Goal: Transaction & Acquisition: Purchase product/service

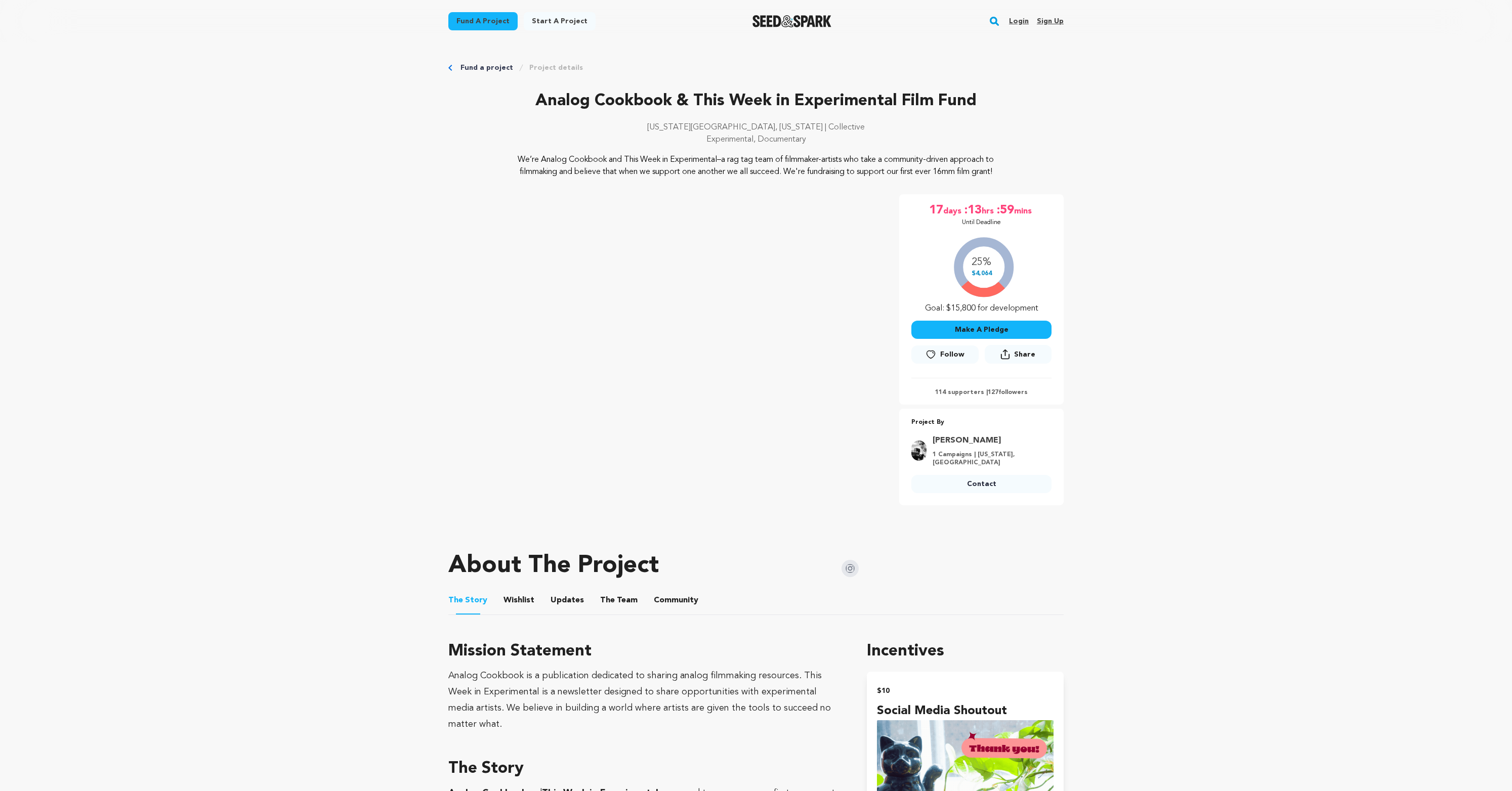
drag, startPoint x: 1188, startPoint y: 327, endPoint x: 1141, endPoint y: 324, distance: 47.1
click at [1006, 328] on button "Make A Pledge" at bounding box center [982, 330] width 140 height 18
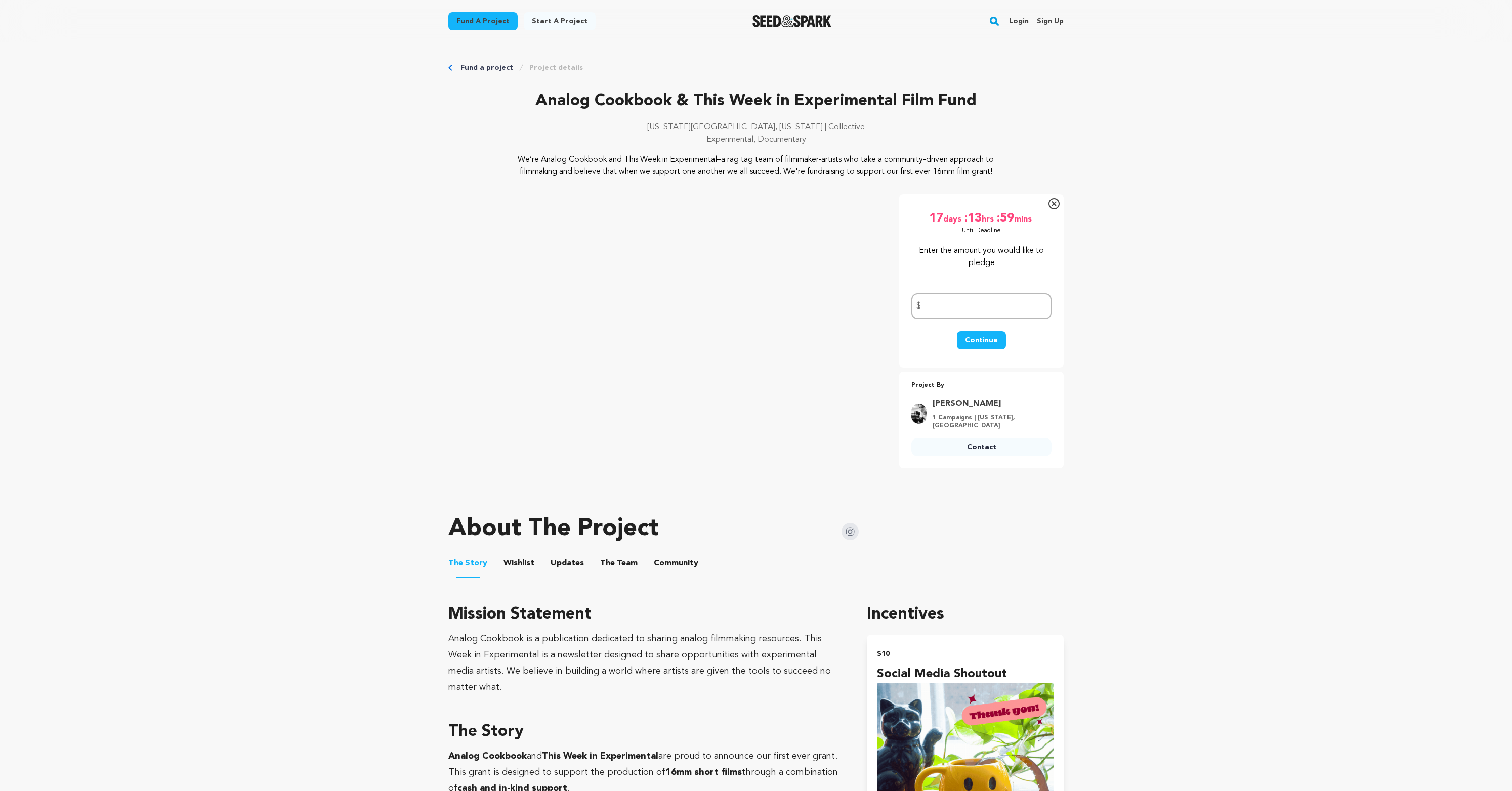
click at [1058, 205] on icon at bounding box center [1054, 203] width 11 height 11
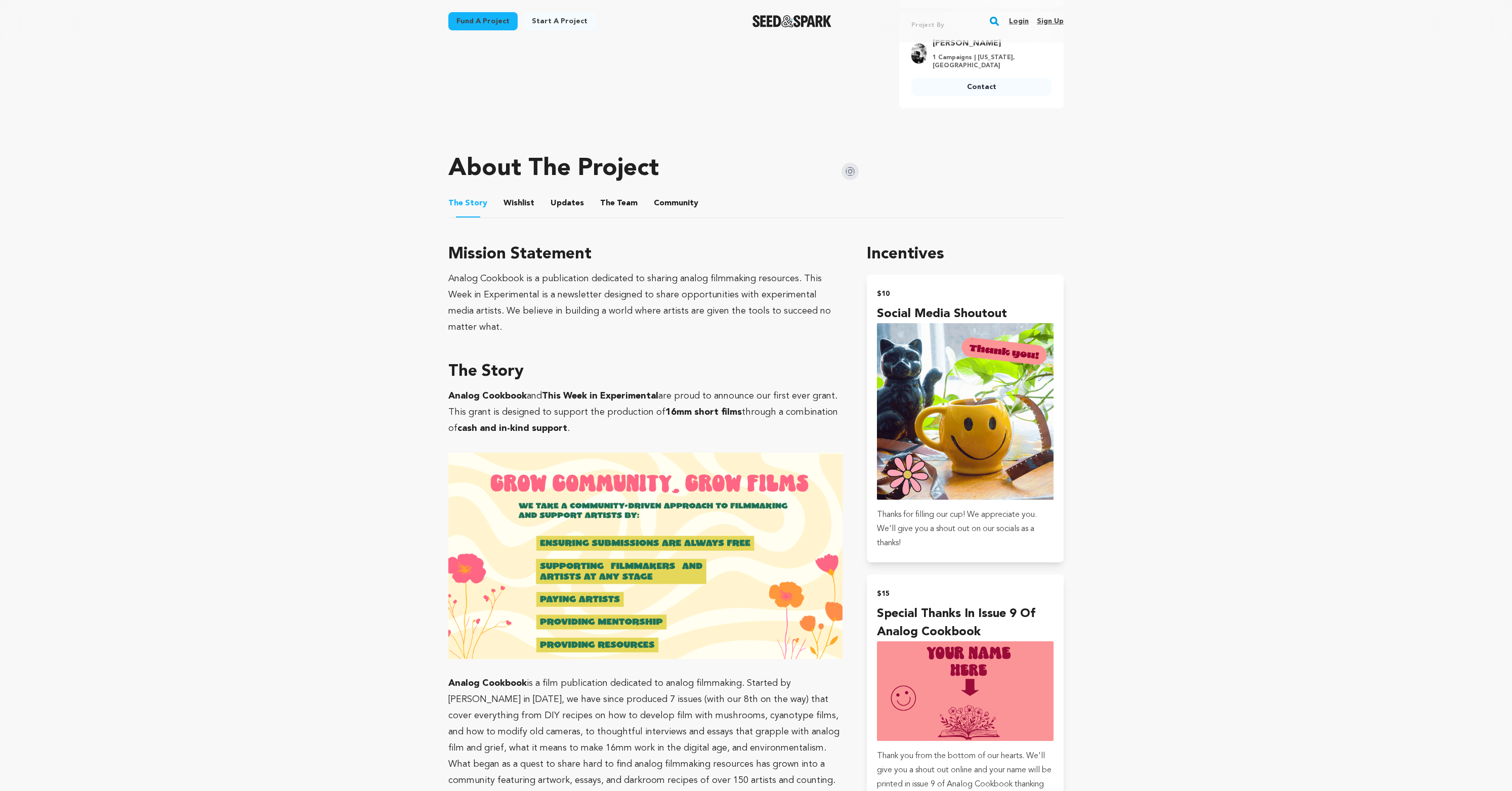
scroll to position [394, 0]
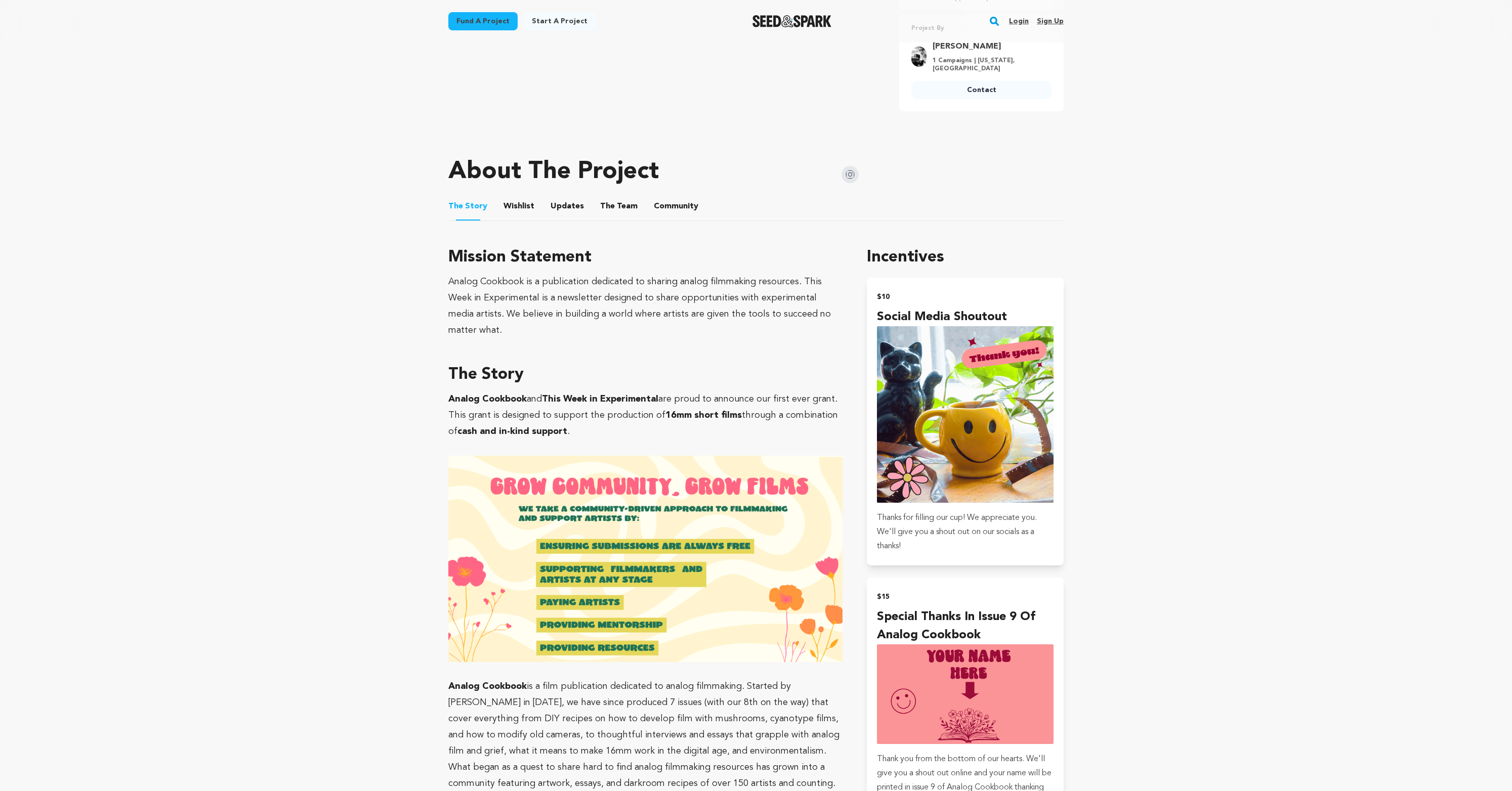
click at [559, 196] on button "Updates" at bounding box center [567, 208] width 24 height 24
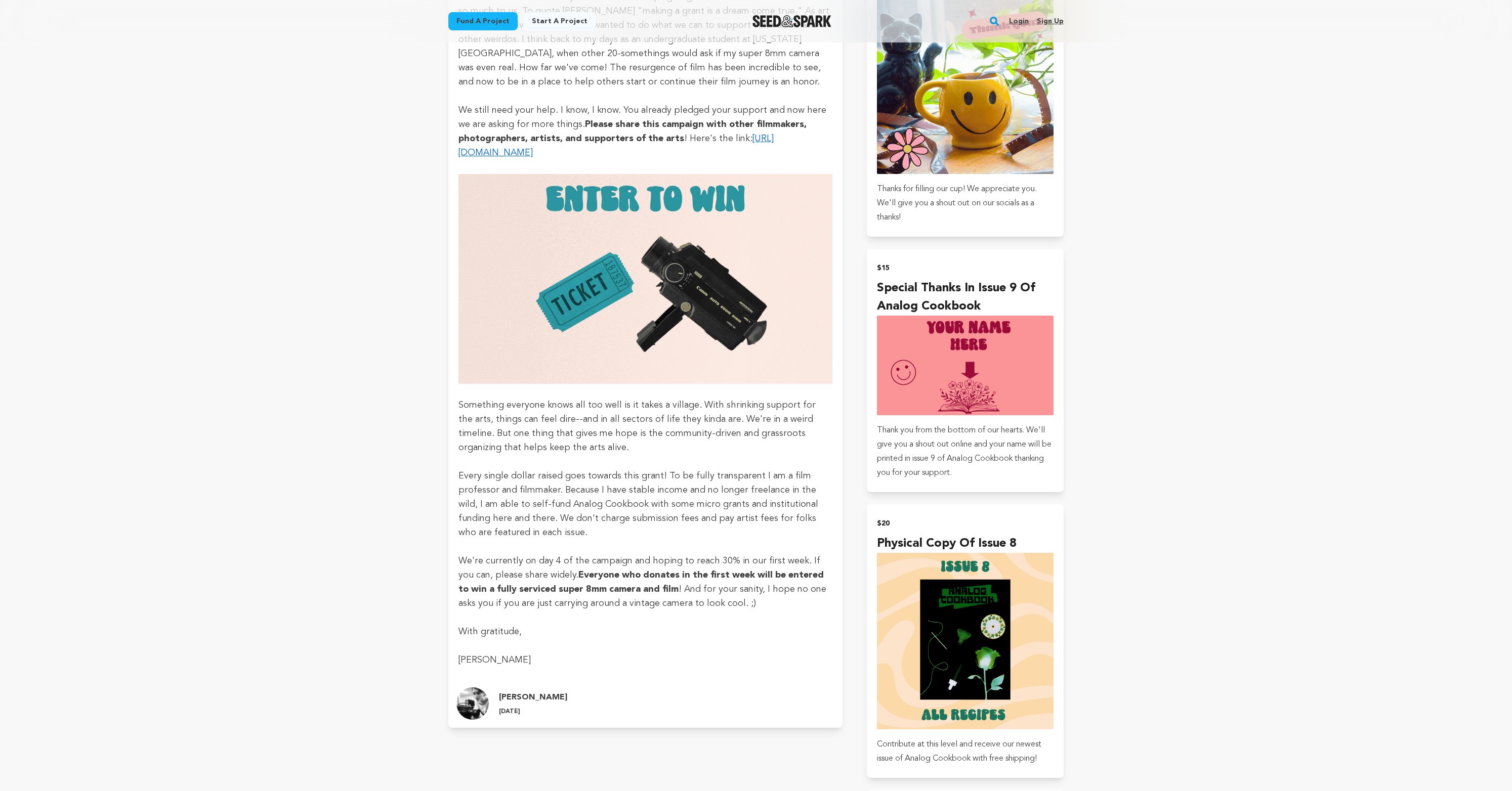
scroll to position [715, 0]
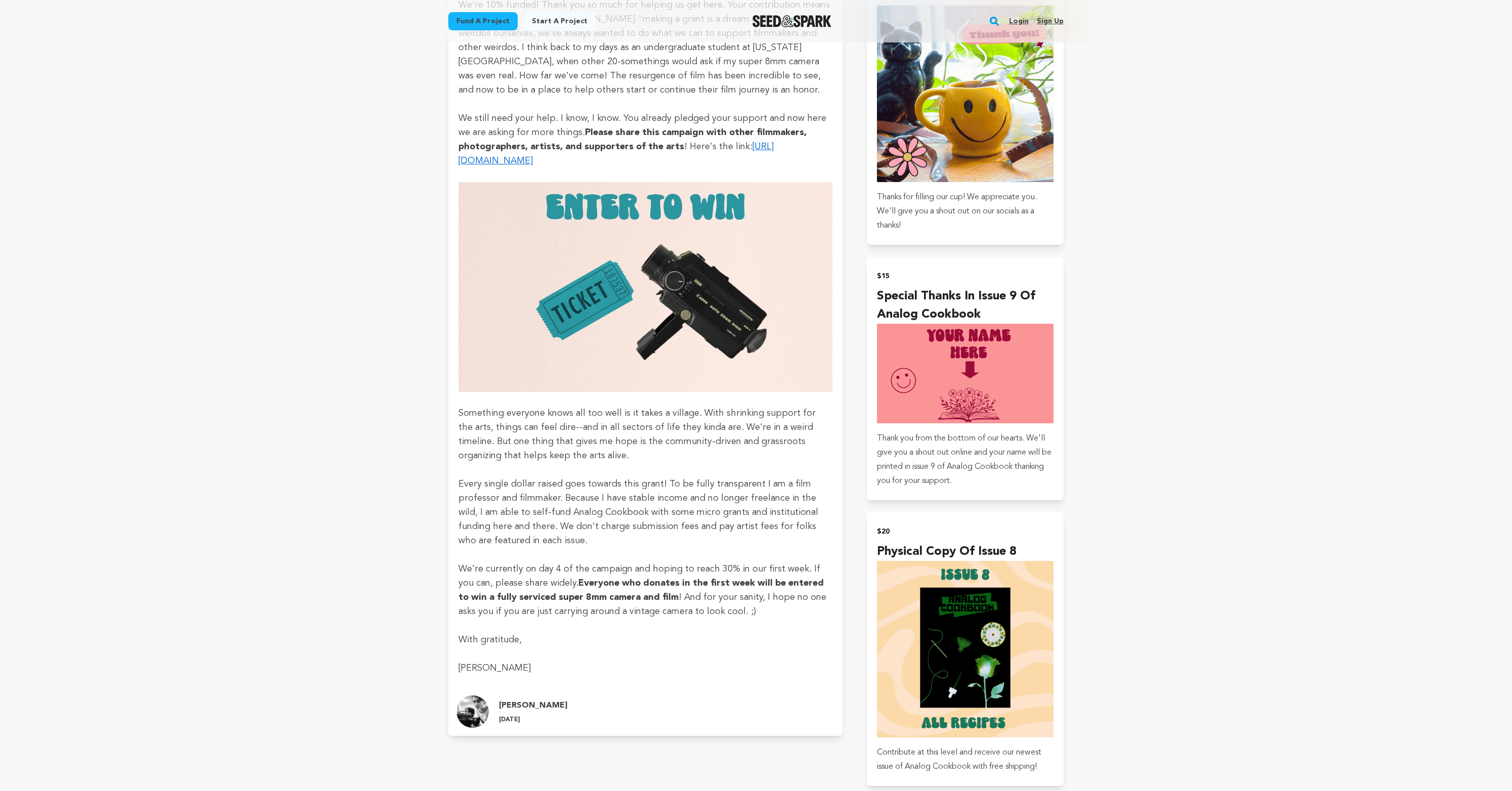
click at [723, 312] on img at bounding box center [645, 287] width 374 height 211
click at [723, 313] on img at bounding box center [645, 287] width 374 height 211
